Goal: Task Accomplishment & Management: Manage account settings

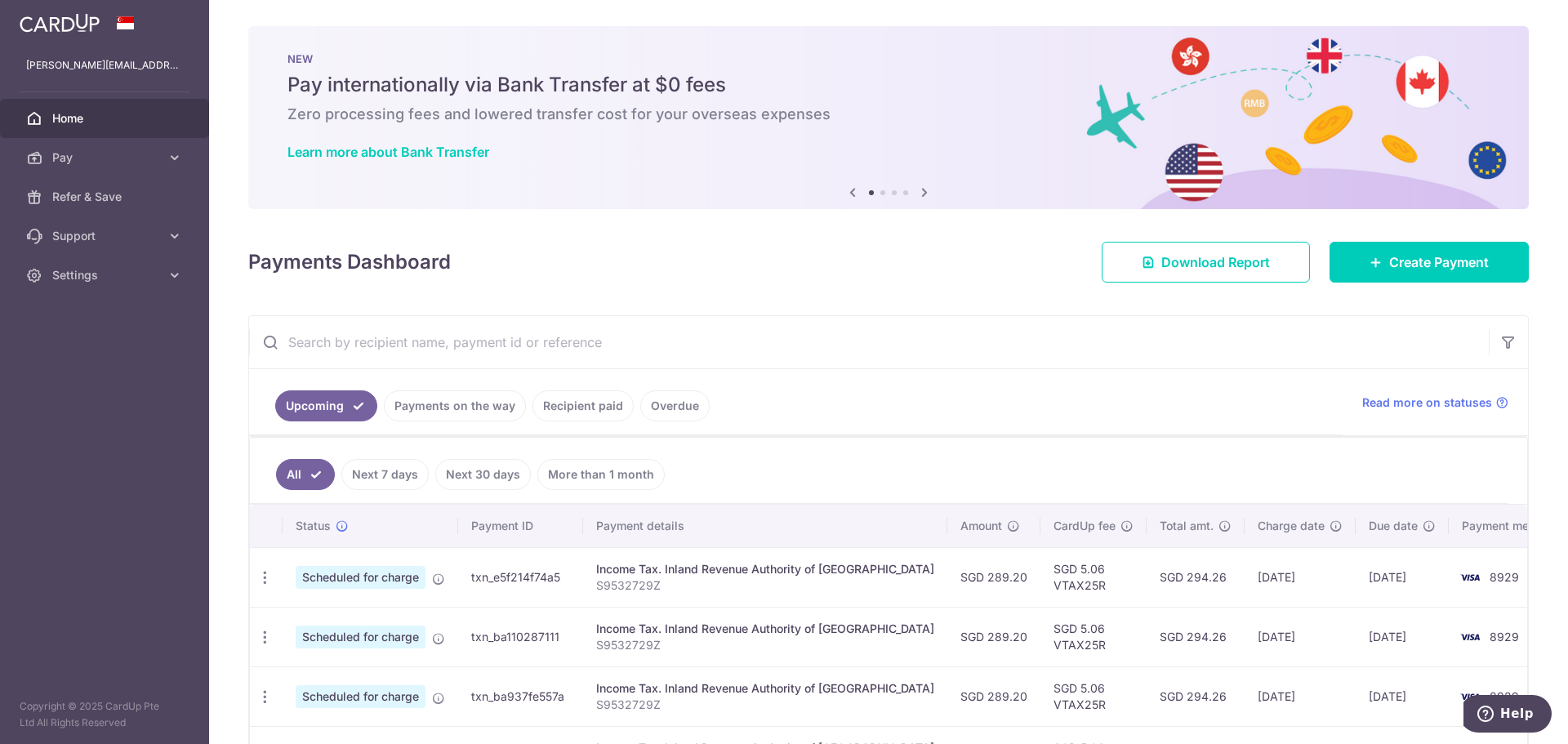
click at [381, 470] on link "Next 7 days" at bounding box center [385, 474] width 87 height 31
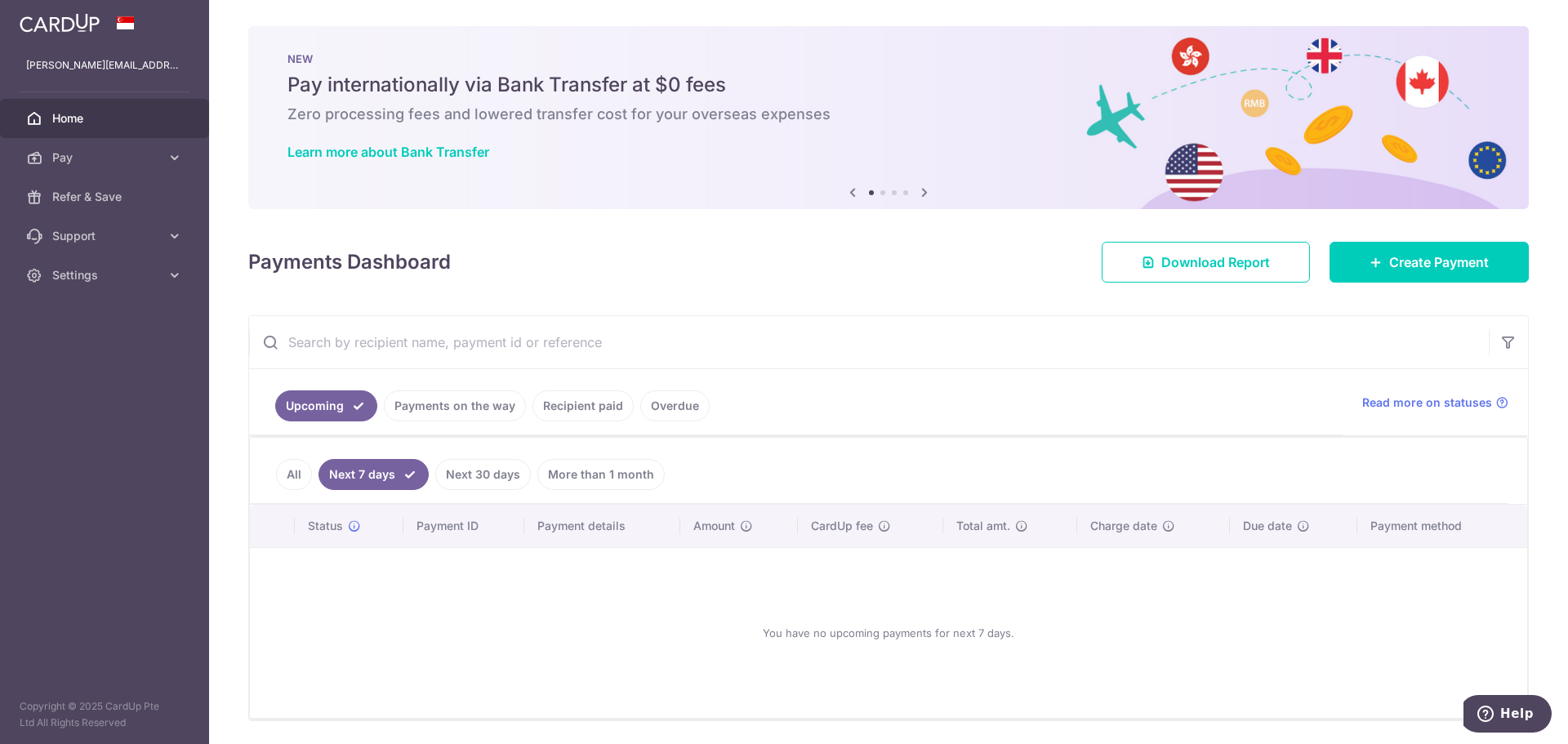
click at [489, 481] on link "Next 30 days" at bounding box center [484, 474] width 96 height 31
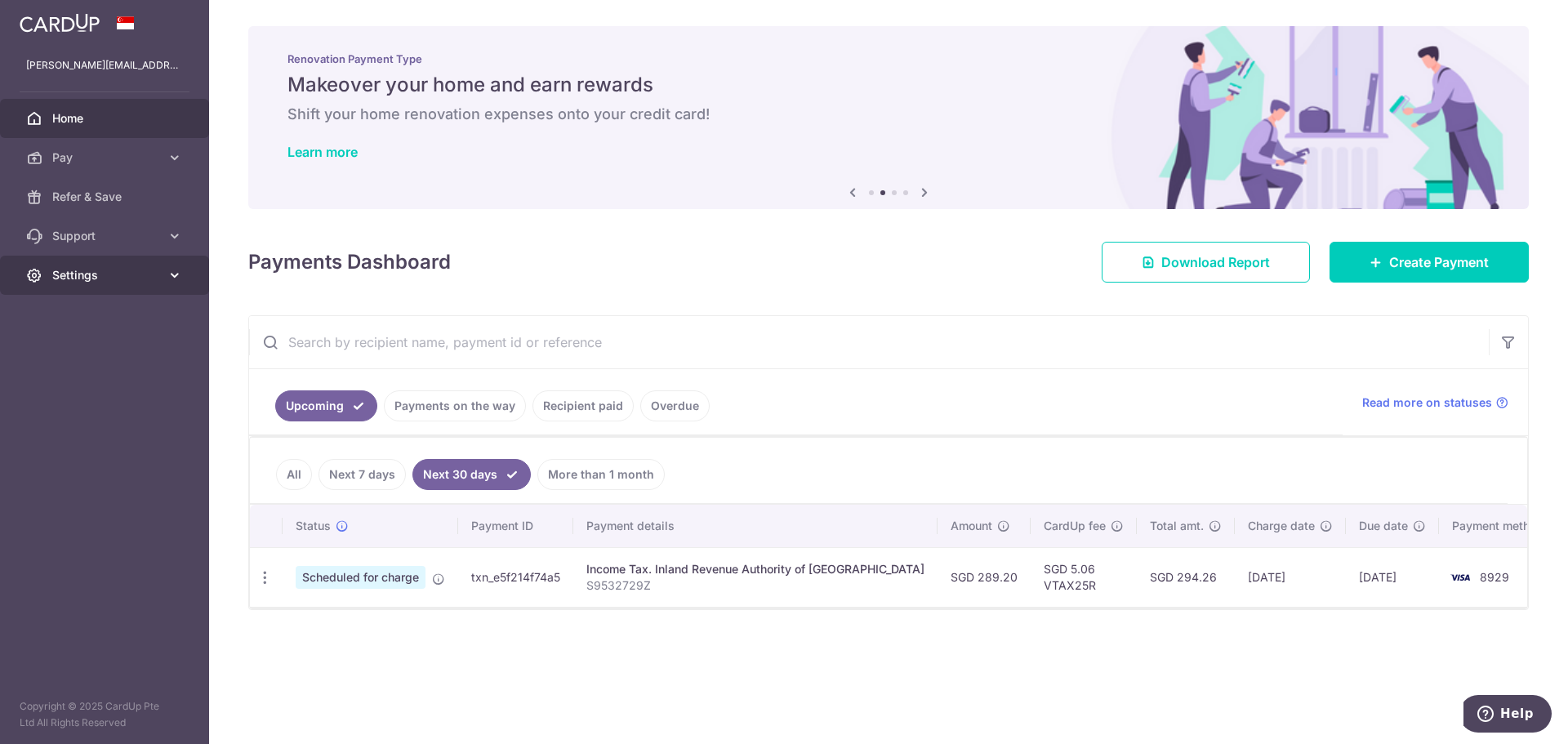
click at [146, 270] on span "Settings" at bounding box center [106, 274] width 108 height 16
click at [149, 308] on span "Account" at bounding box center [106, 314] width 108 height 16
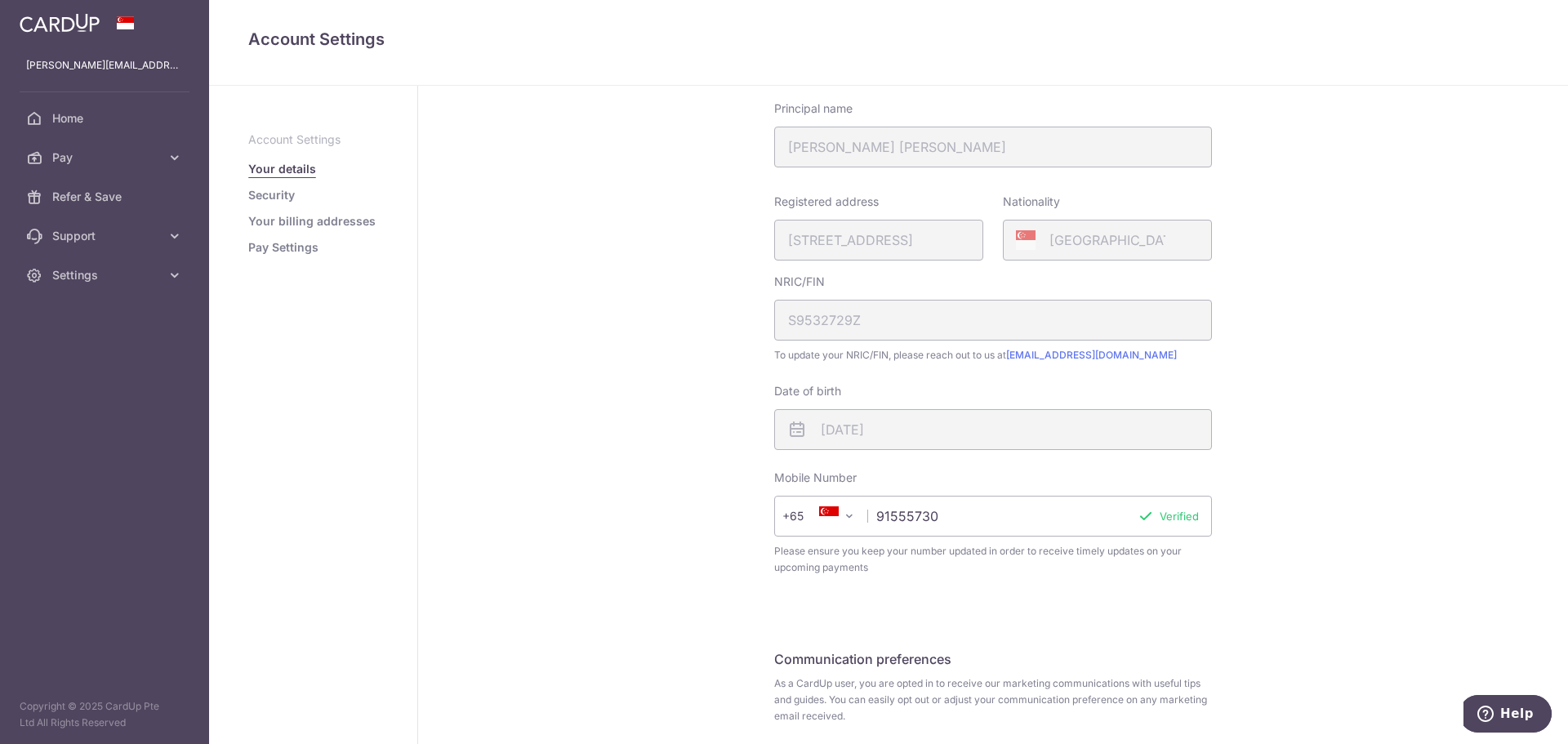
scroll to position [245, 0]
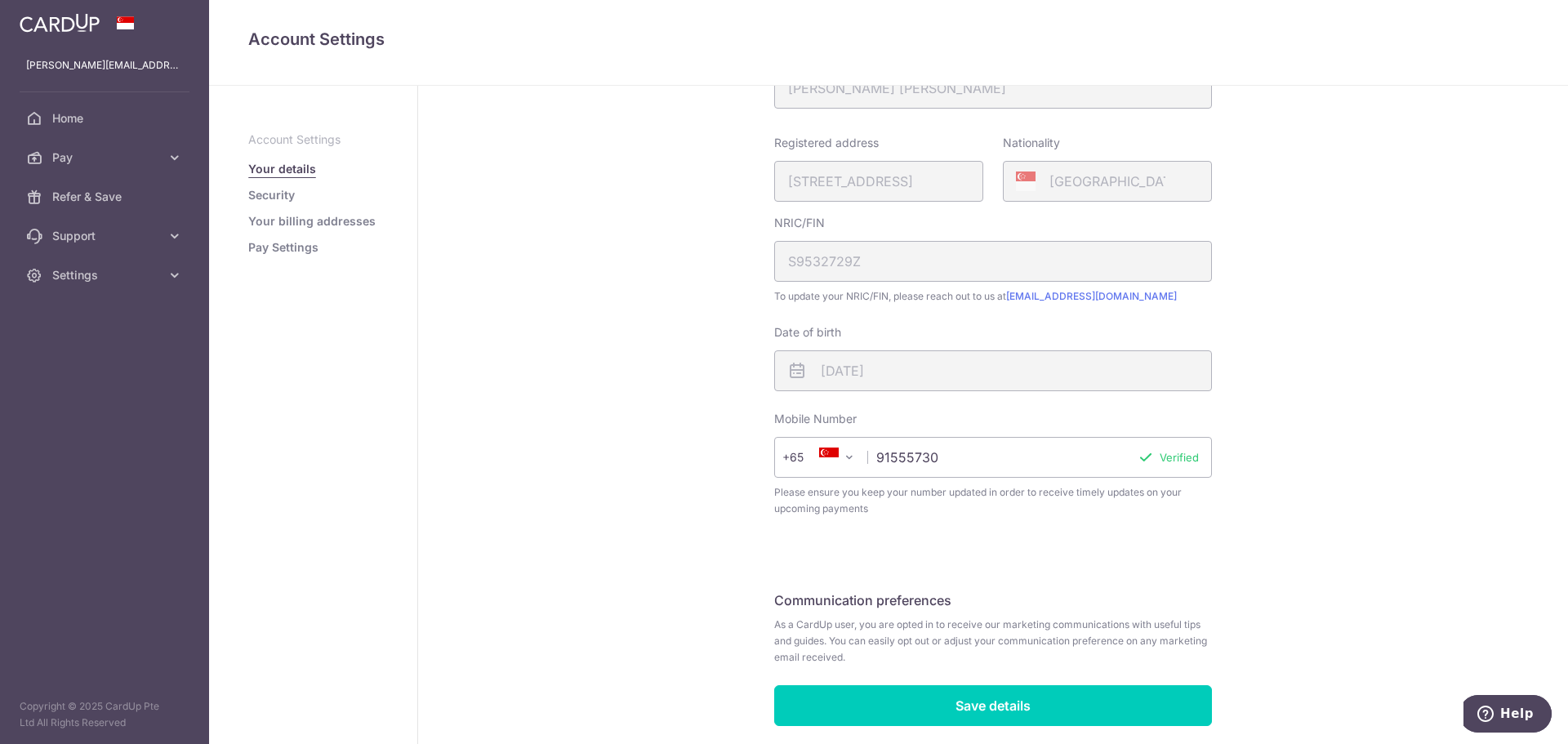
click at [307, 217] on link "Your billing addresses" at bounding box center [311, 220] width 127 height 16
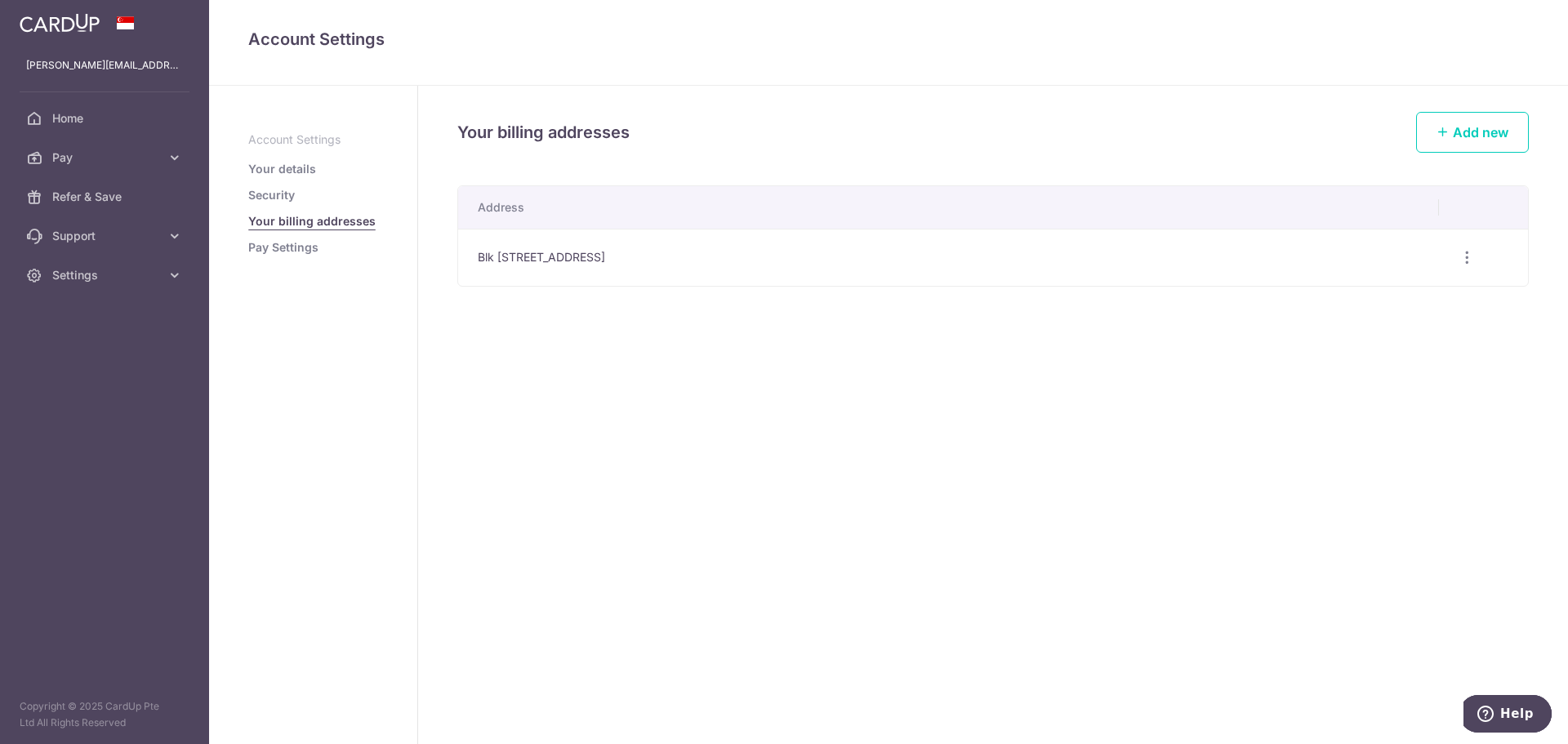
click at [283, 198] on link "Security" at bounding box center [271, 194] width 46 height 16
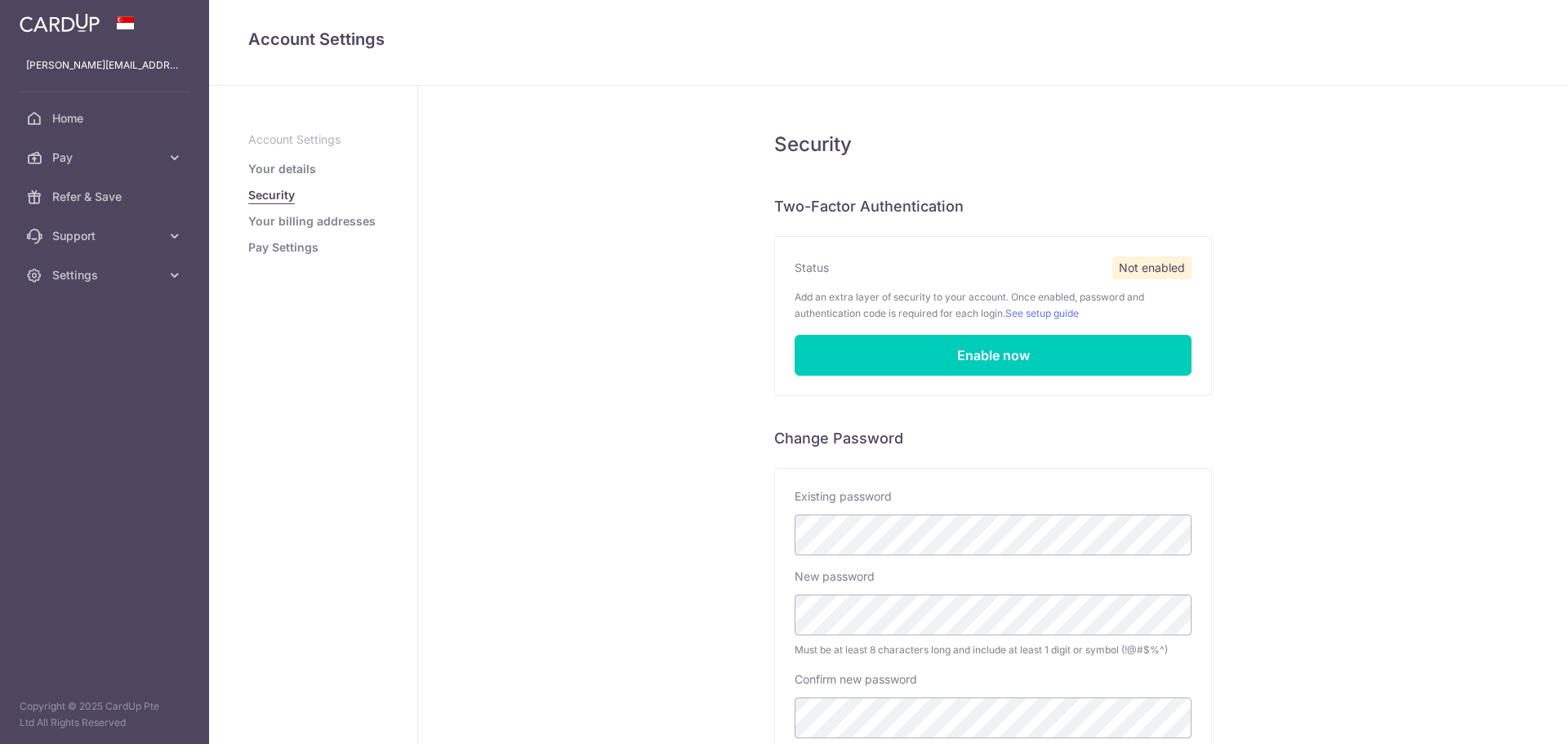
click at [284, 247] on link "Pay Settings" at bounding box center [283, 246] width 71 height 16
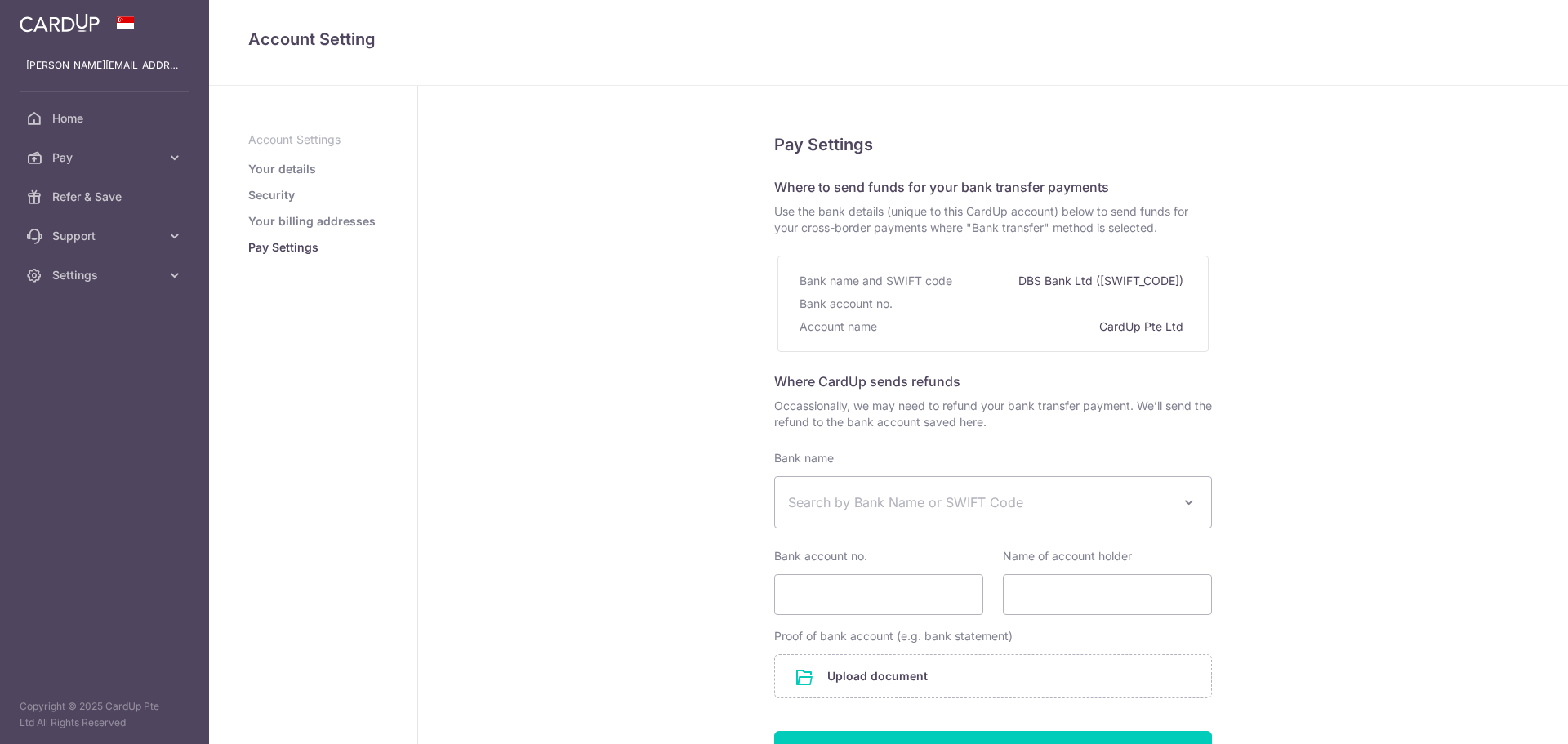
select select
click at [154, 165] on span "Pay" at bounding box center [106, 157] width 108 height 16
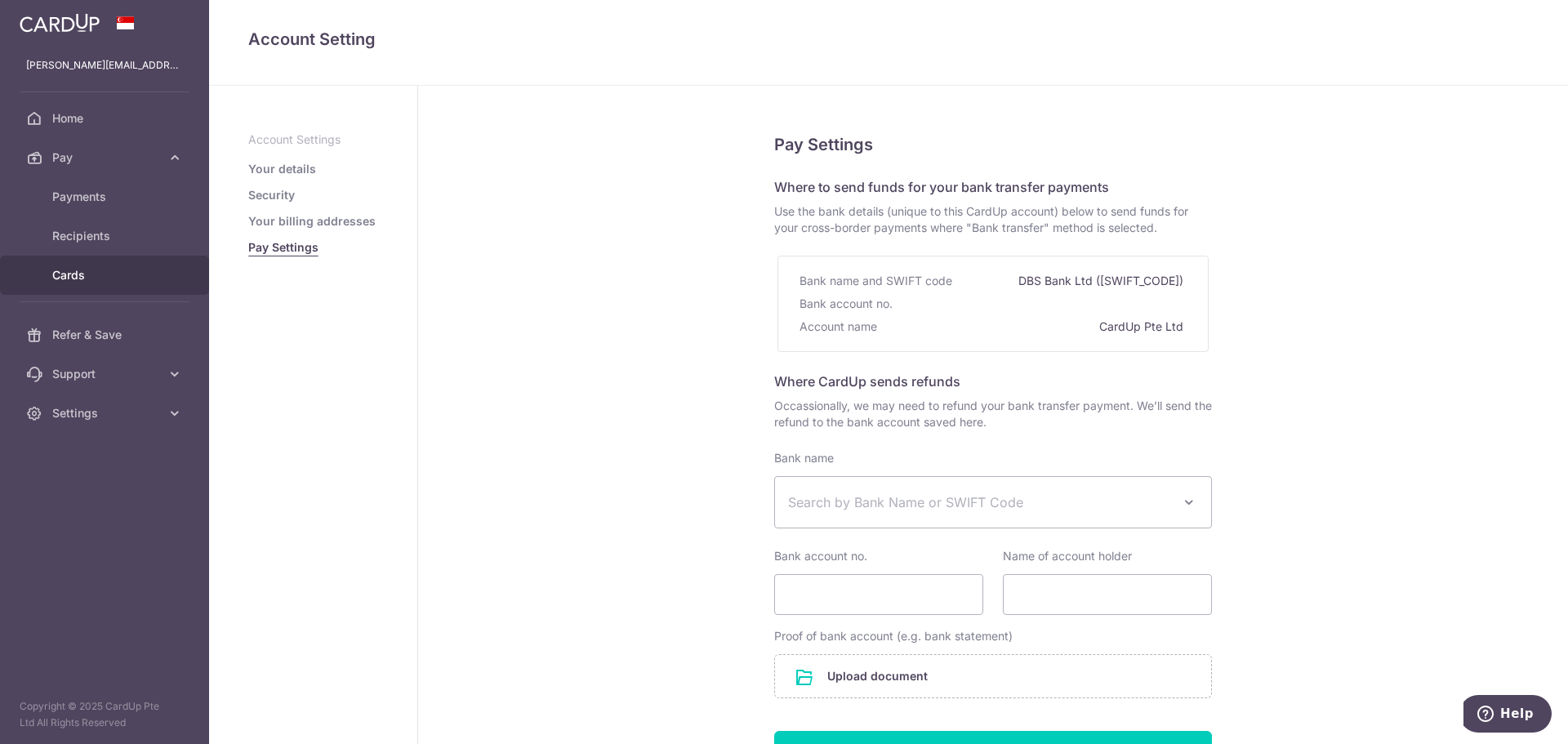
click at [105, 272] on span "Cards" at bounding box center [106, 274] width 108 height 16
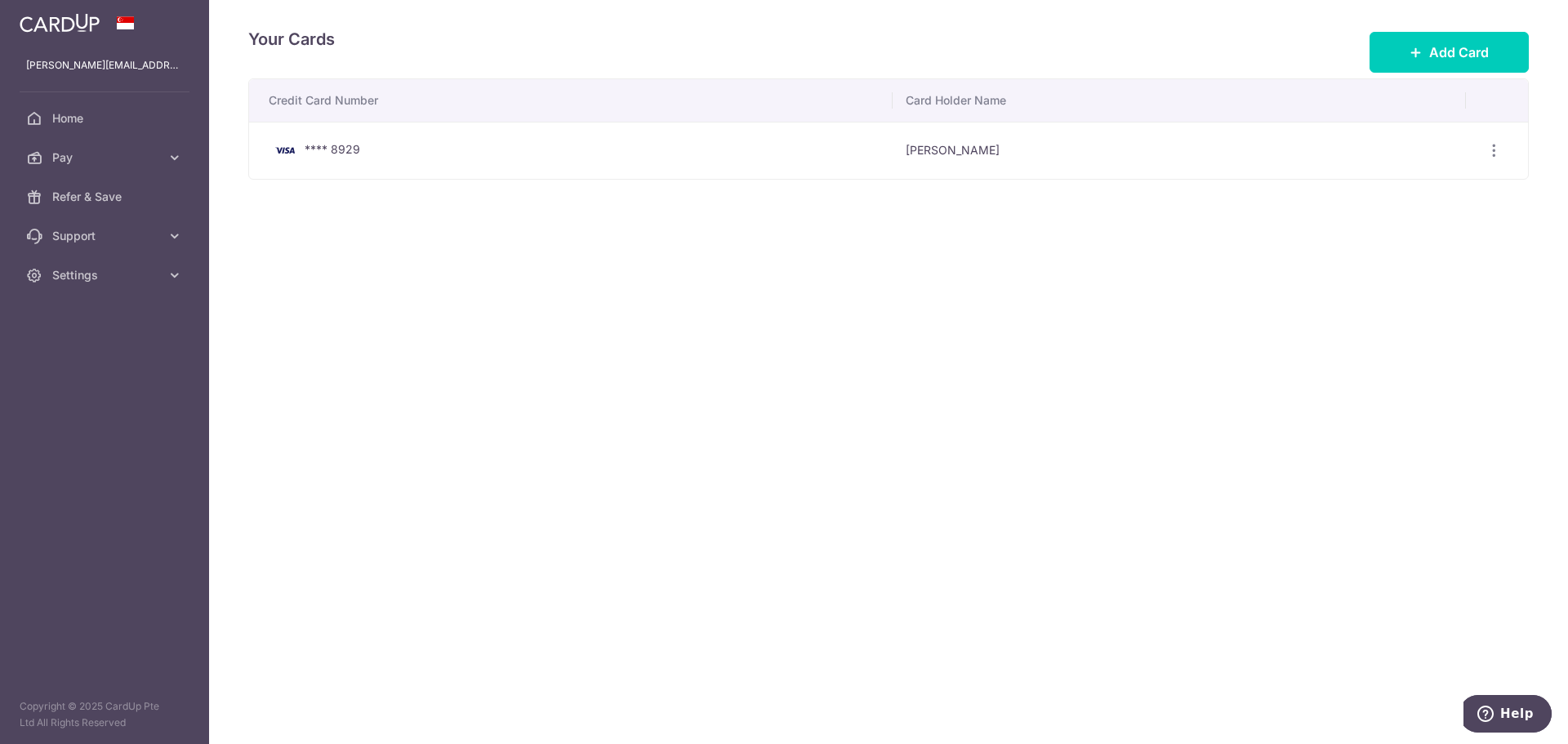
click at [352, 154] on span "**** 8929" at bounding box center [332, 149] width 56 height 14
click at [1495, 140] on div "View/Edit Delete" at bounding box center [1494, 150] width 30 height 30
click at [1495, 156] on icon "button" at bounding box center [1494, 150] width 17 height 17
click at [1416, 61] on button "Add Card" at bounding box center [1449, 52] width 159 height 41
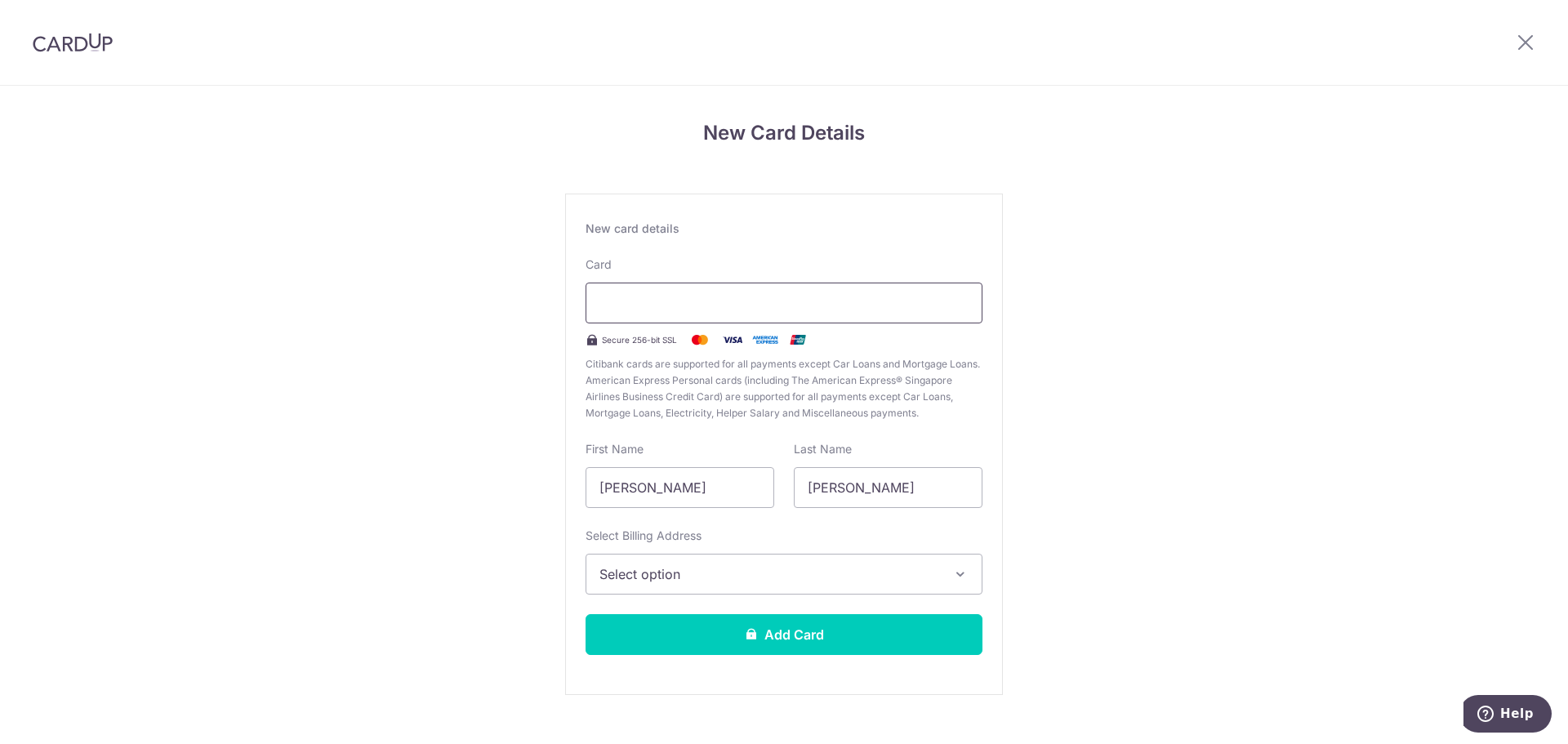
click at [686, 287] on div at bounding box center [784, 303] width 397 height 41
click at [704, 293] on div at bounding box center [784, 303] width 397 height 41
drag, startPoint x: 736, startPoint y: 483, endPoint x: 659, endPoint y: 483, distance: 77.0
click at [659, 483] on input "Devarajan Kai Xiang" at bounding box center [680, 487] width 188 height 41
type input "Devarajan"
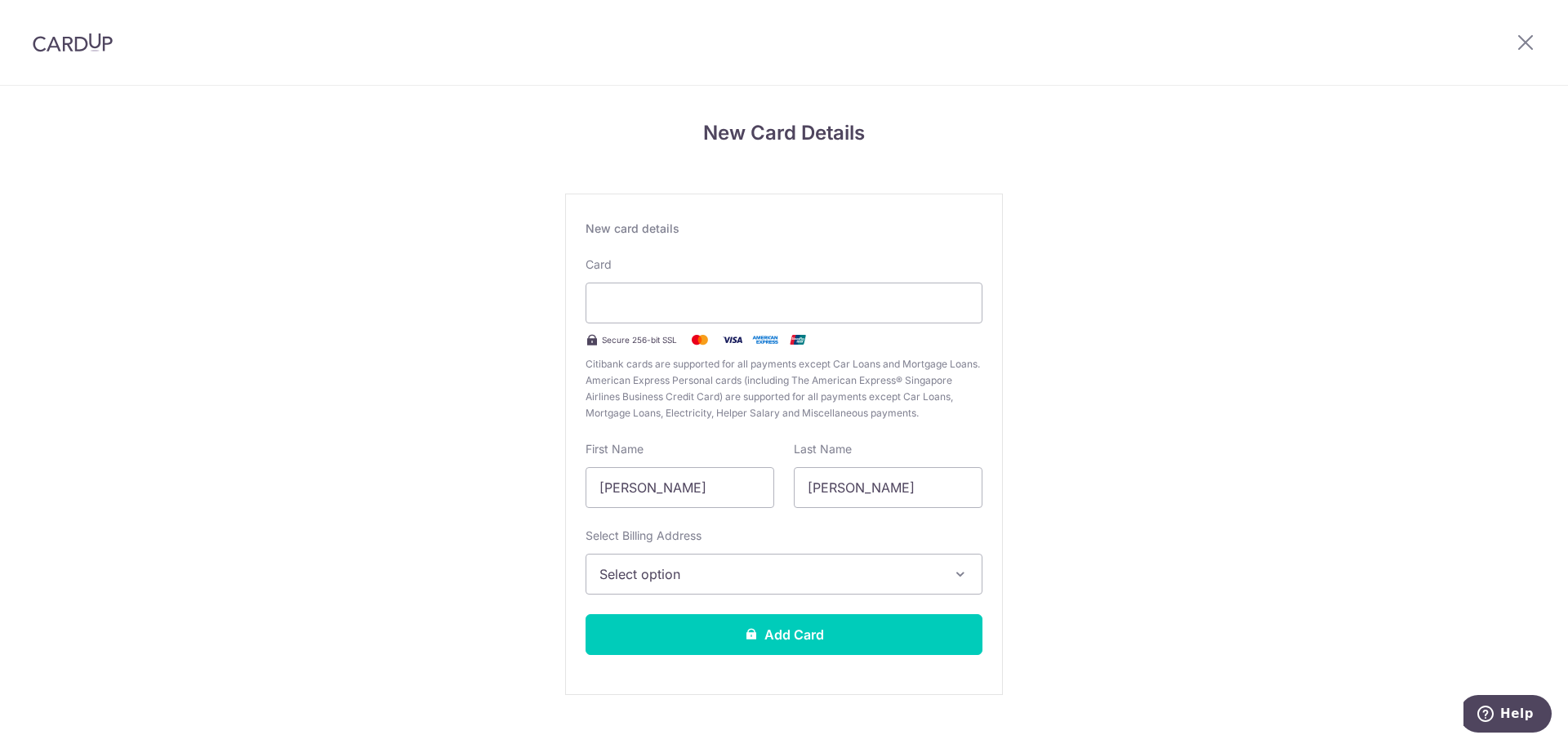
click at [829, 576] on span "Select option" at bounding box center [770, 573] width 340 height 19
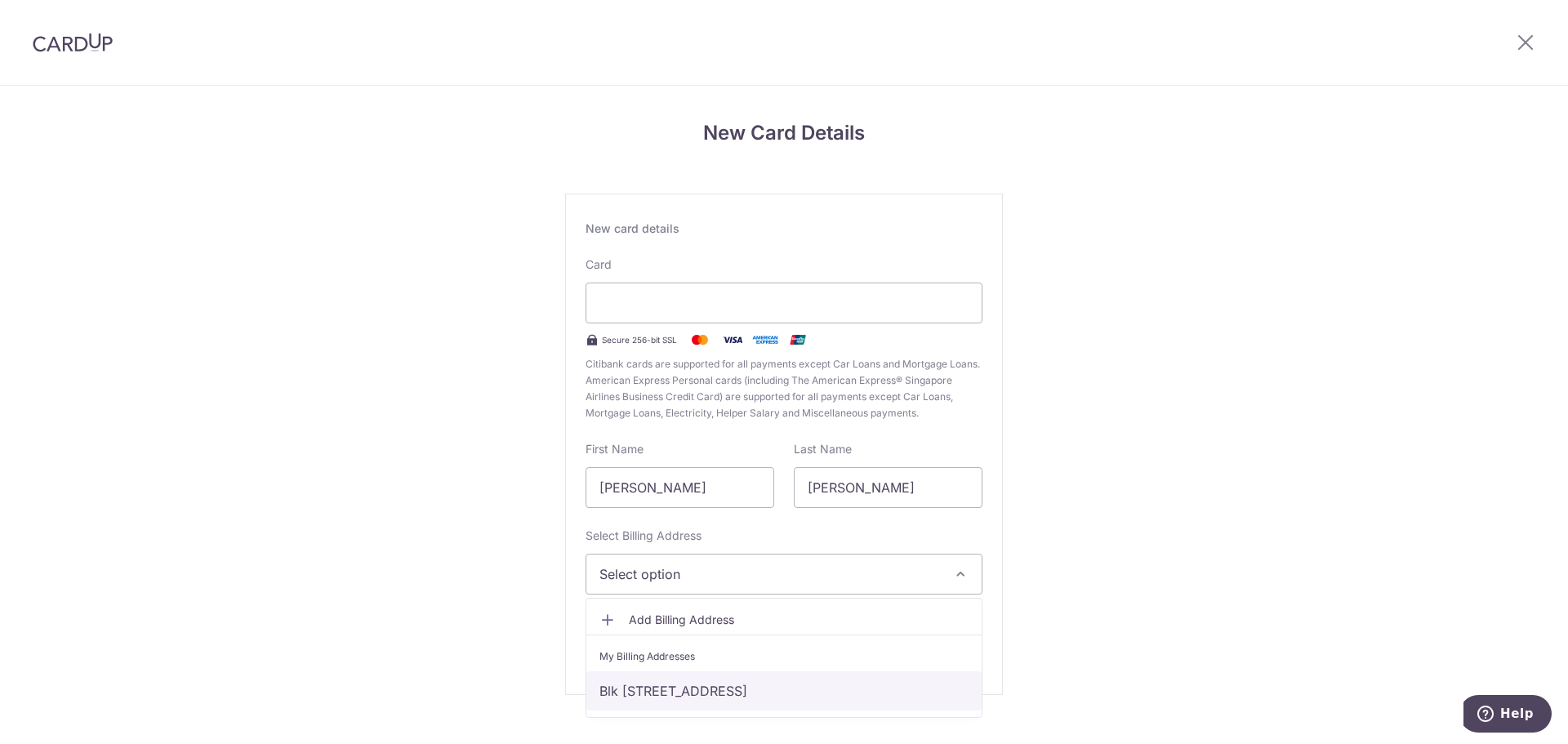
click at [683, 689] on link "Blk 494B Tampines Ave 9, #07-452, Singapore, Singapore, Singapore-520494" at bounding box center [784, 690] width 395 height 40
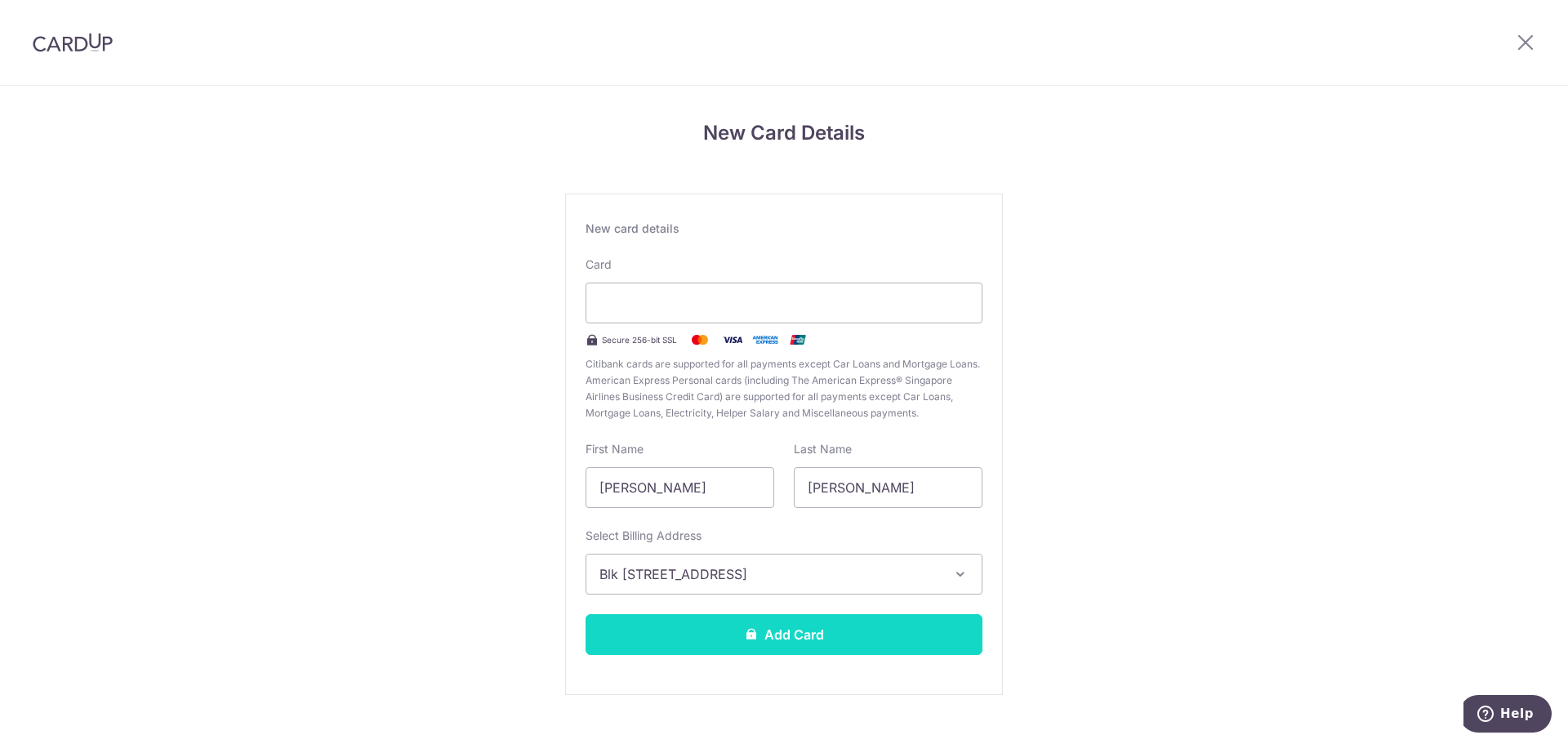
click at [716, 634] on button "Add Card" at bounding box center [784, 634] width 397 height 41
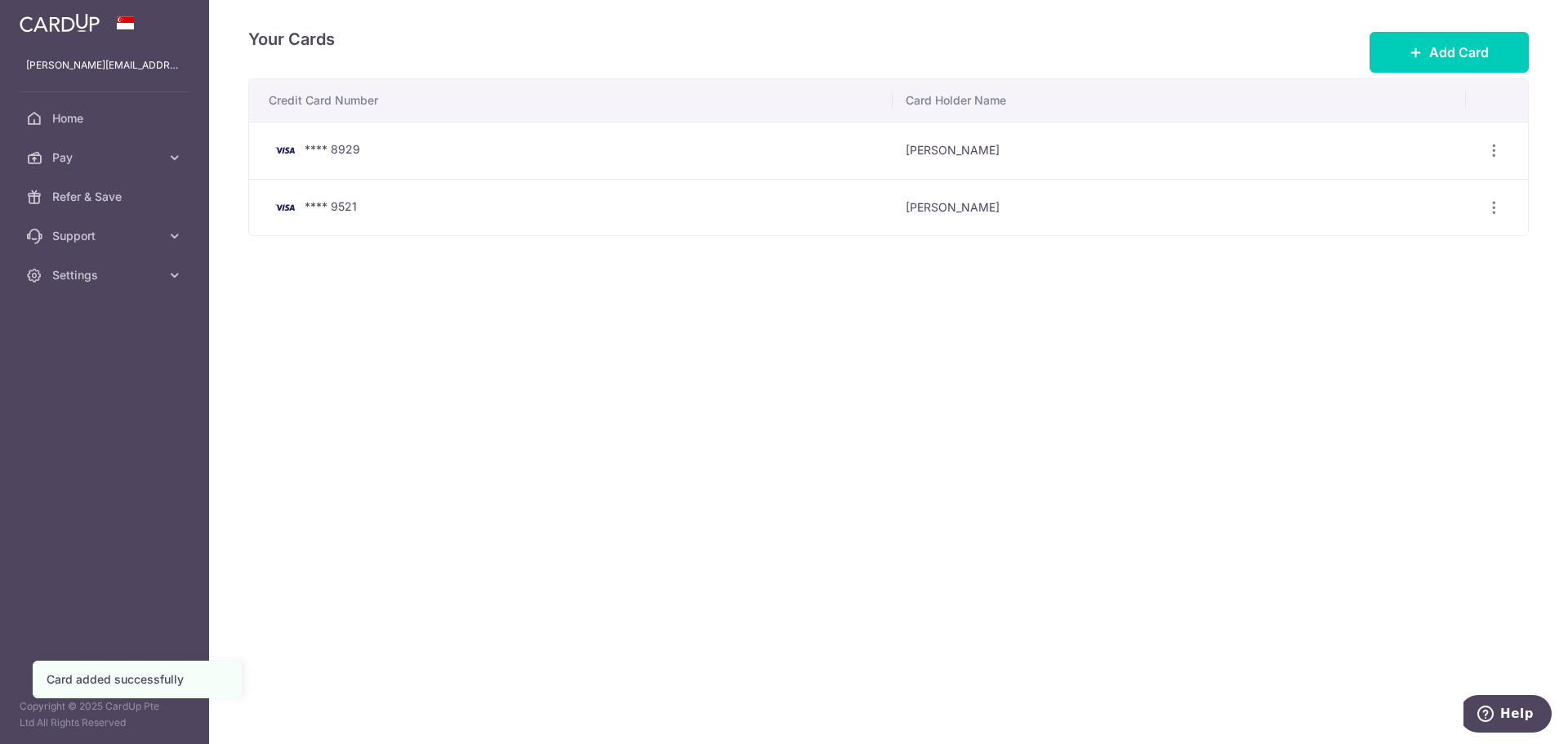
click at [1499, 159] on div "View/Edit Delete" at bounding box center [1494, 150] width 30 height 30
click at [1499, 154] on icon "button" at bounding box center [1494, 150] width 17 height 17
click at [1391, 237] on span "Delete" at bounding box center [1439, 235] width 111 height 19
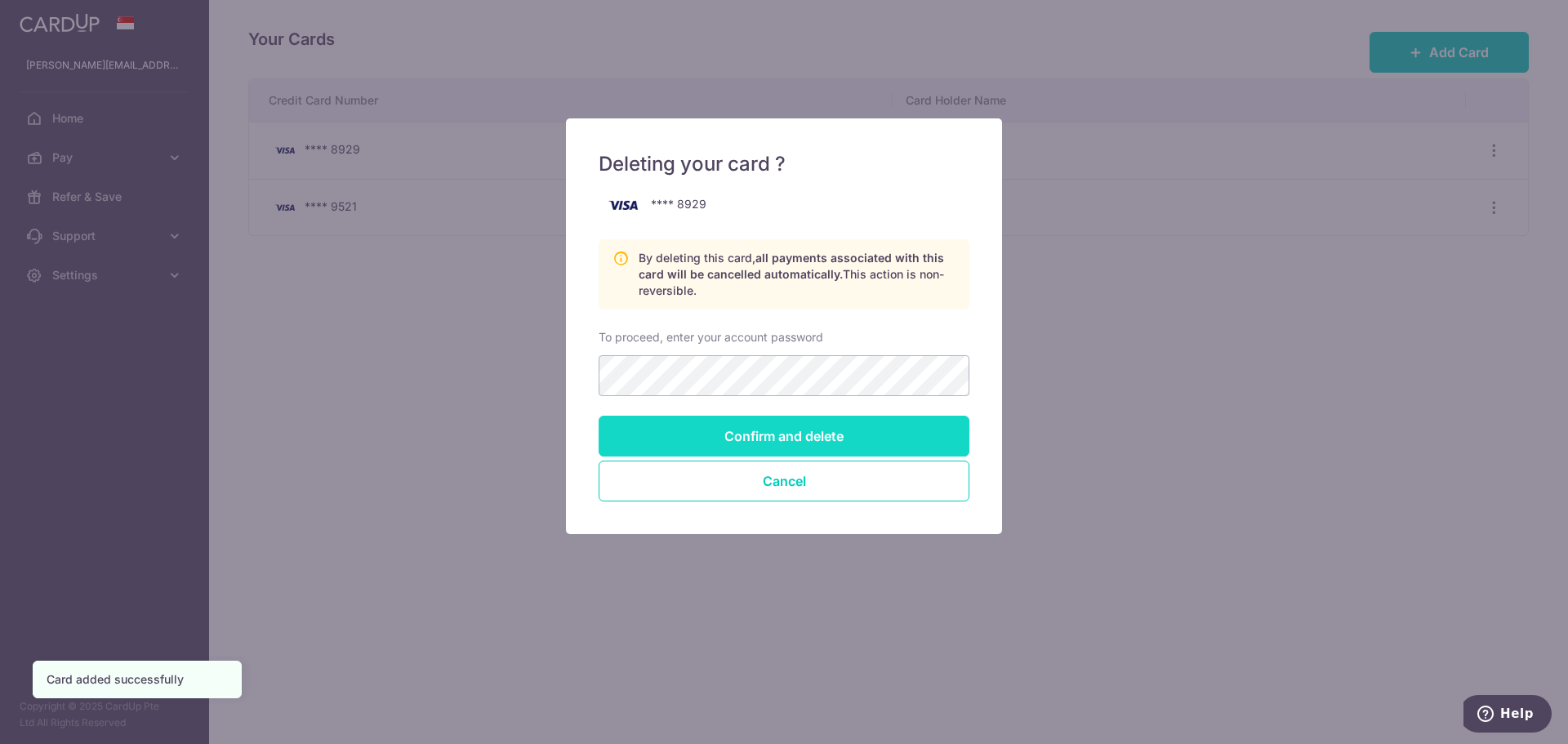
click at [712, 425] on input "Confirm and delete" at bounding box center [784, 435] width 371 height 41
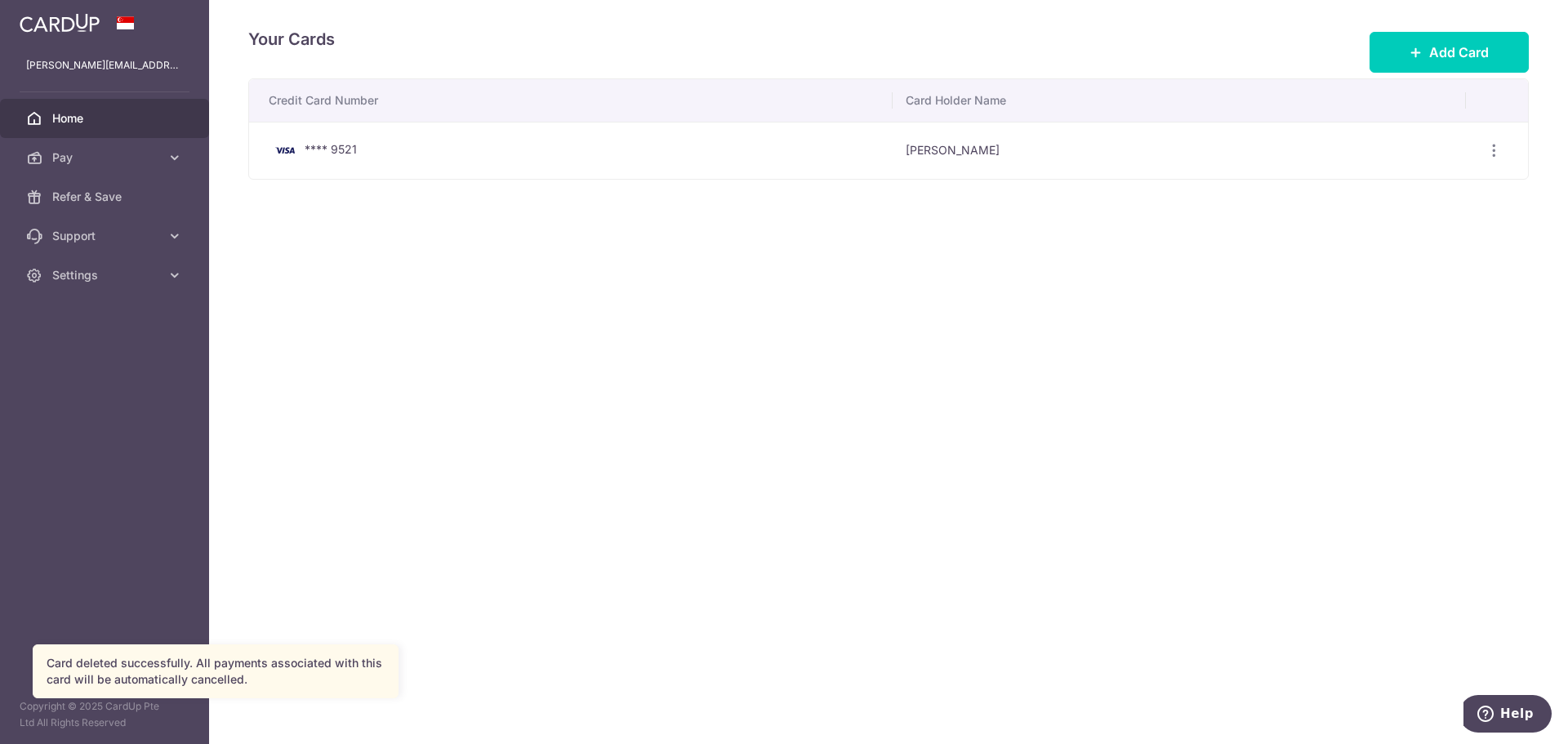
click at [133, 119] on span "Home" at bounding box center [106, 118] width 108 height 16
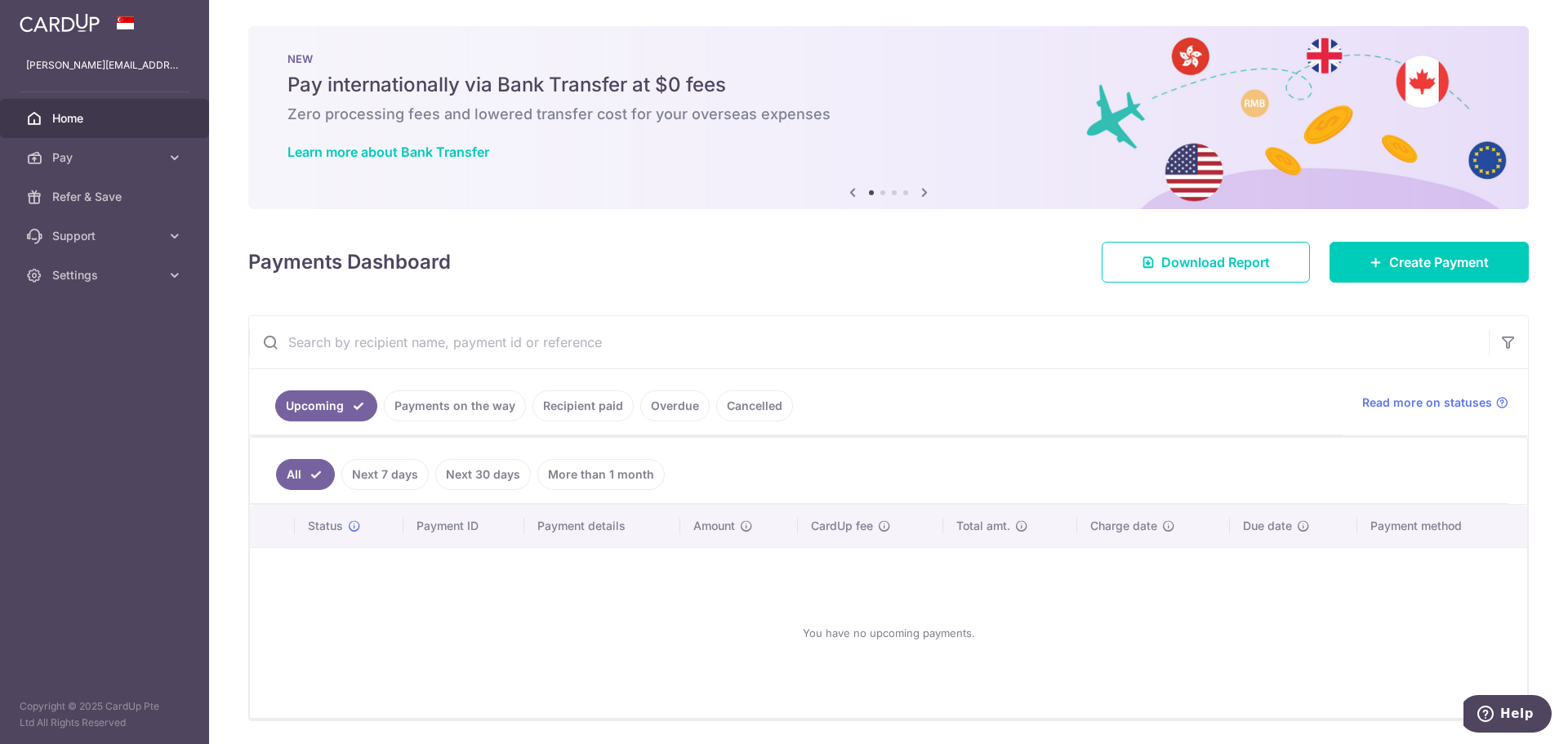
click at [490, 473] on link "Next 30 days" at bounding box center [484, 474] width 96 height 31
click at [399, 470] on link "Next 7 days" at bounding box center [363, 474] width 87 height 31
click at [560, 478] on link "More than 1 month" at bounding box center [601, 474] width 127 height 31
click at [444, 467] on link "Next 30 days" at bounding box center [460, 474] width 96 height 31
click at [300, 468] on link "All" at bounding box center [294, 474] width 36 height 31
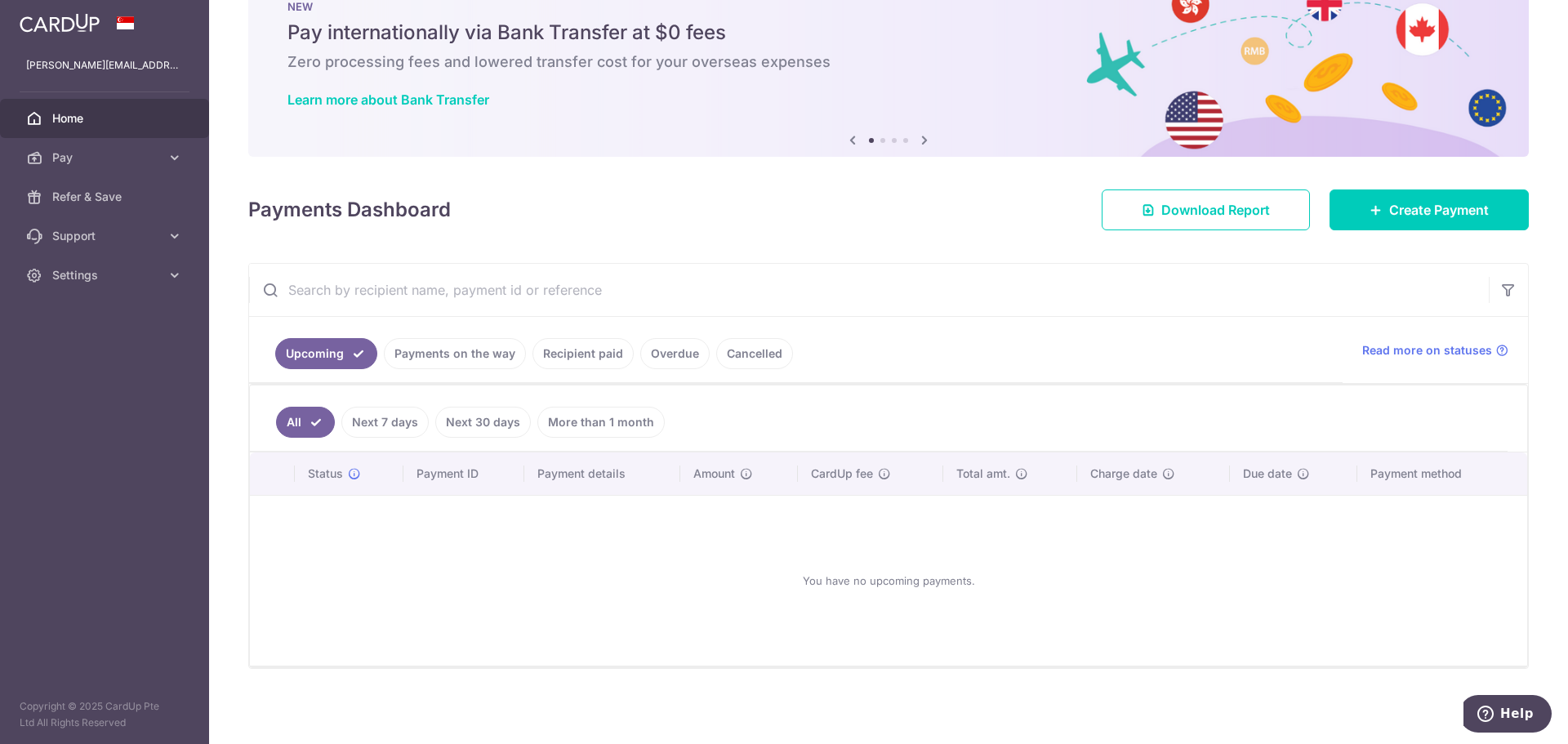
scroll to position [54, 0]
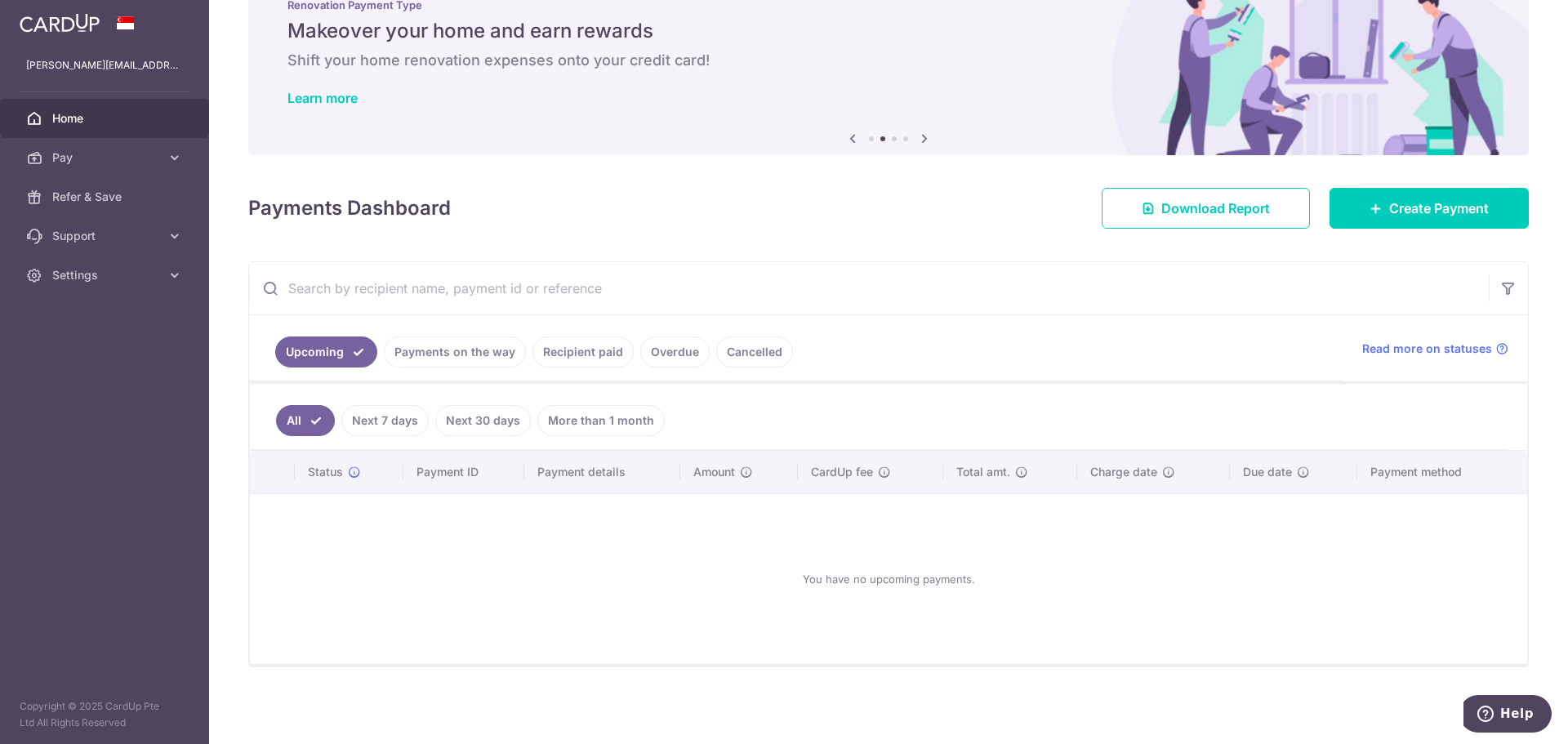
click at [424, 348] on link "Payments on the way" at bounding box center [454, 351] width 142 height 31
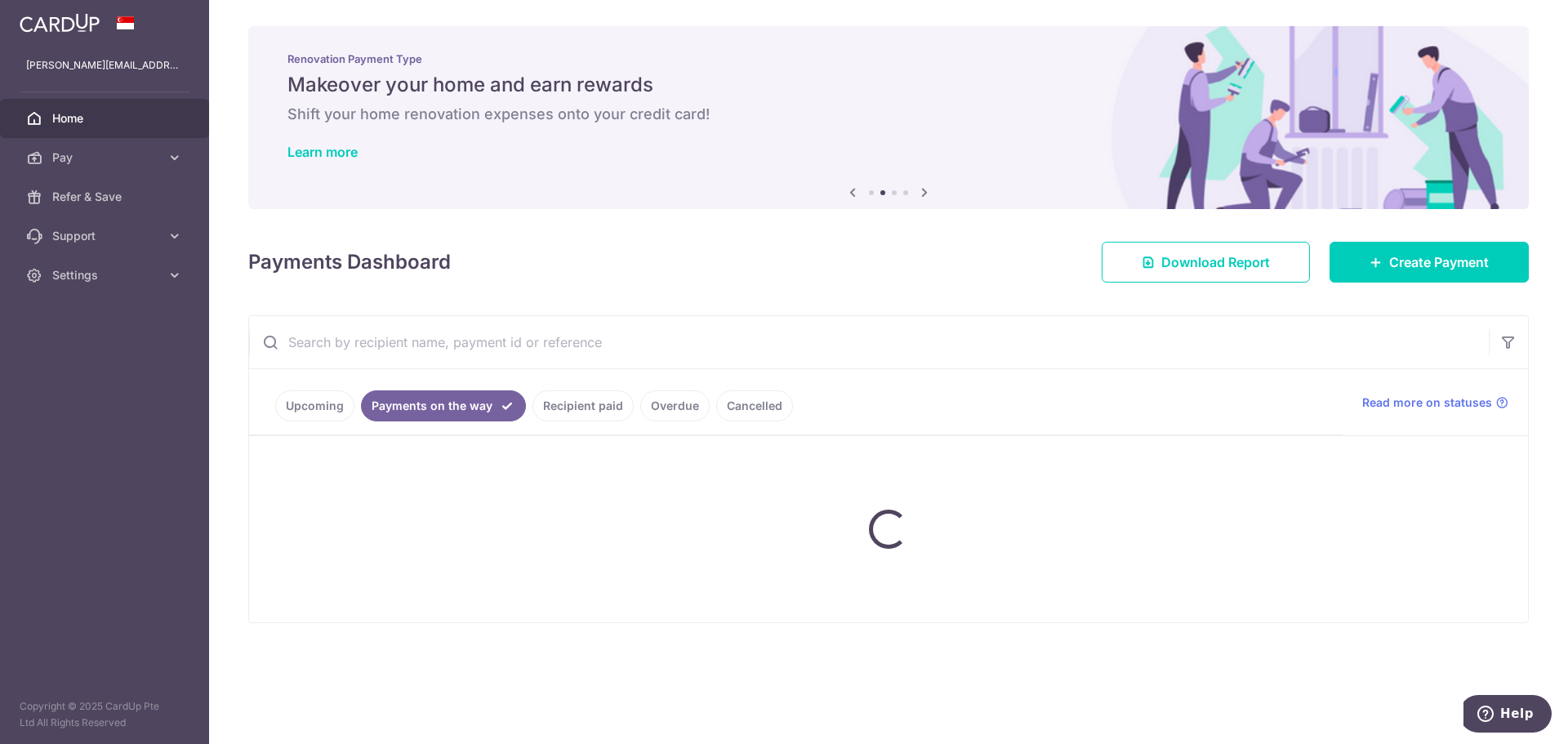
scroll to position [0, 0]
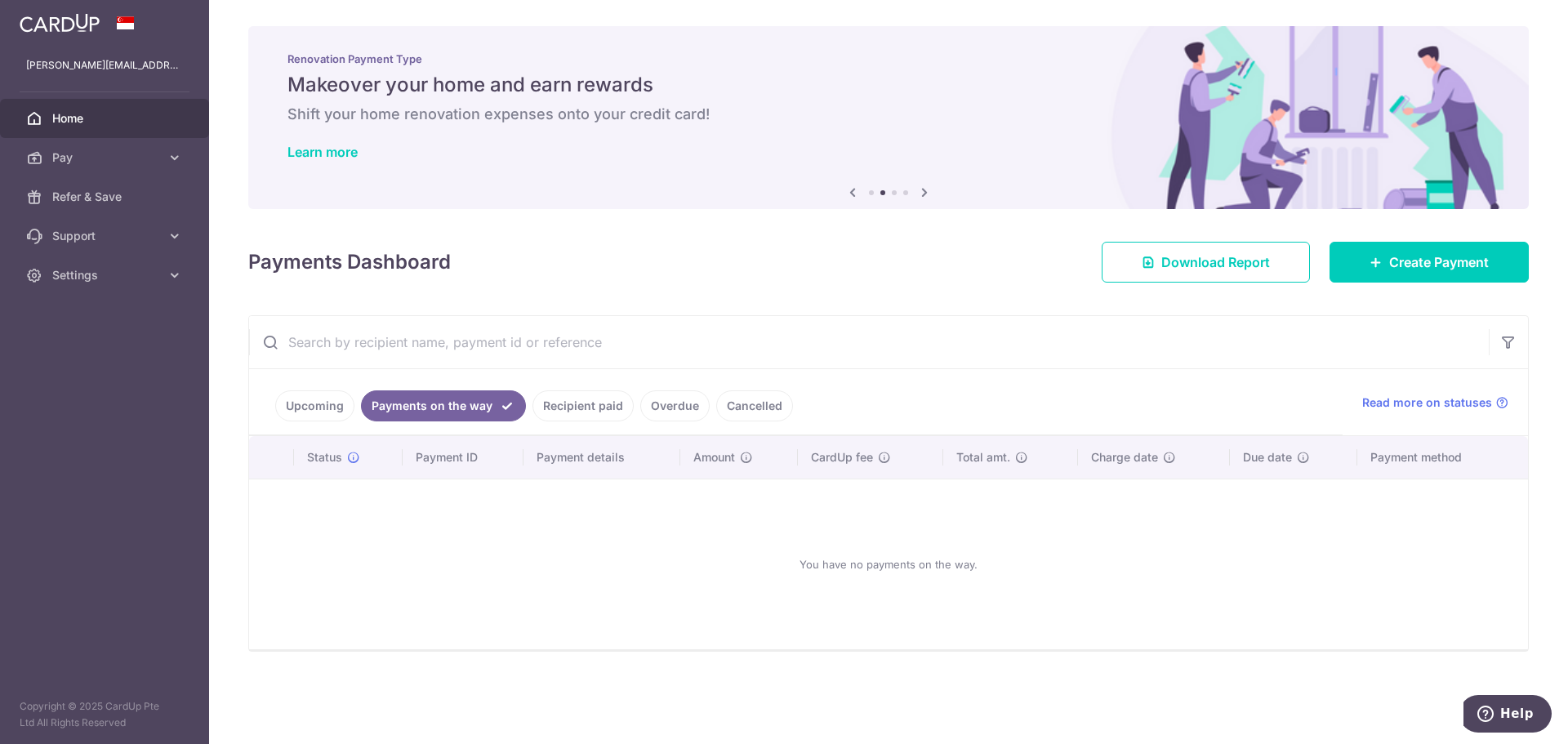
click at [563, 397] on link "Recipient paid" at bounding box center [583, 405] width 101 height 31
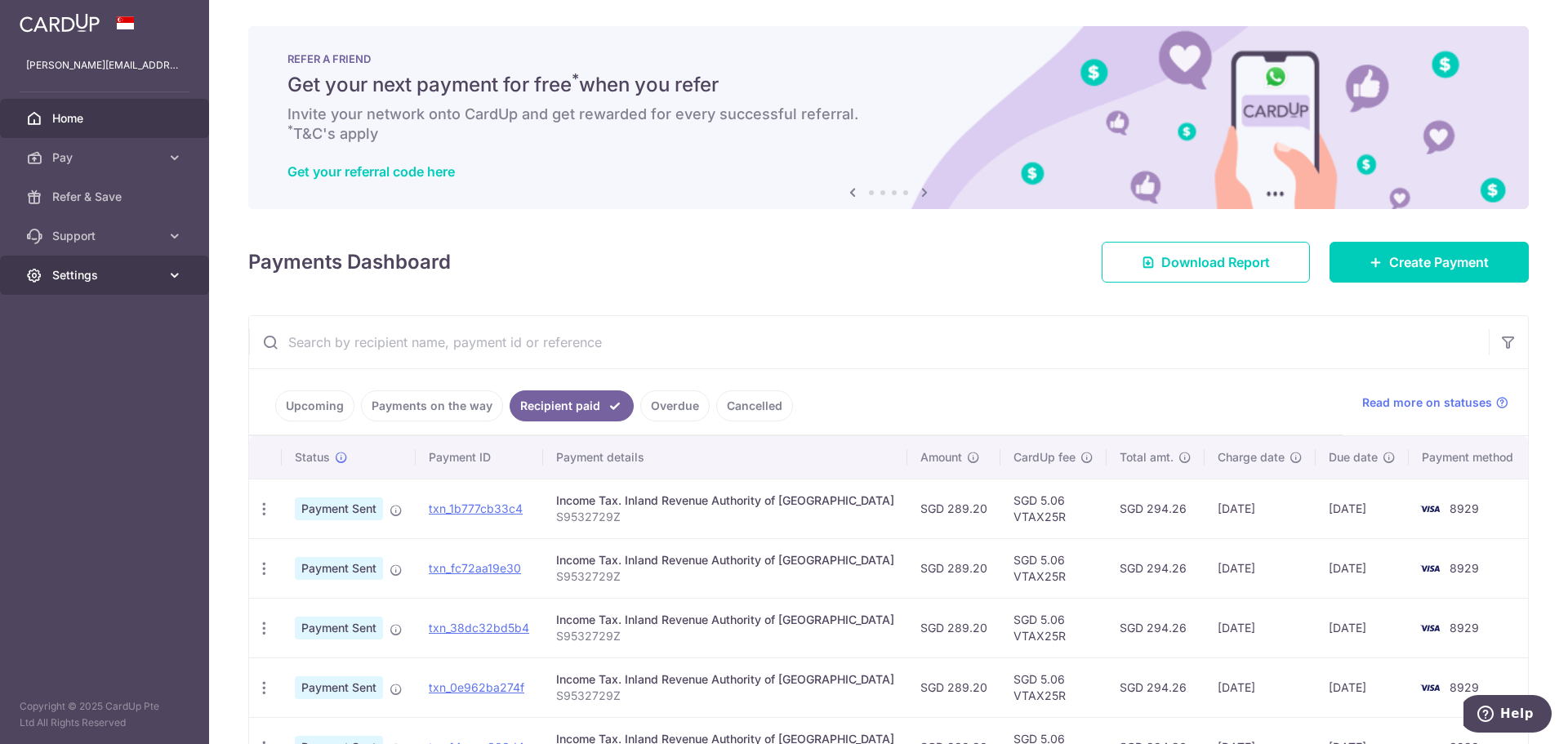
click at [136, 272] on span "Settings" at bounding box center [106, 274] width 108 height 16
click at [76, 367] on link "Logout" at bounding box center [104, 353] width 209 height 40
